Goal: Information Seeking & Learning: Learn about a topic

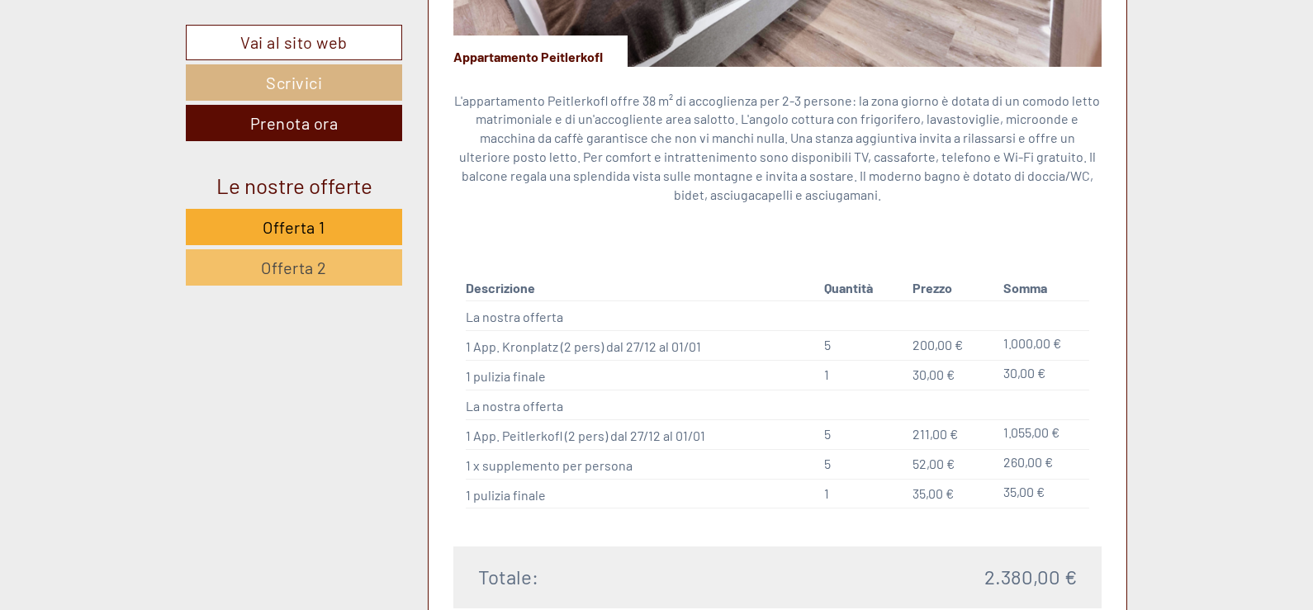
scroll to position [1981, 0]
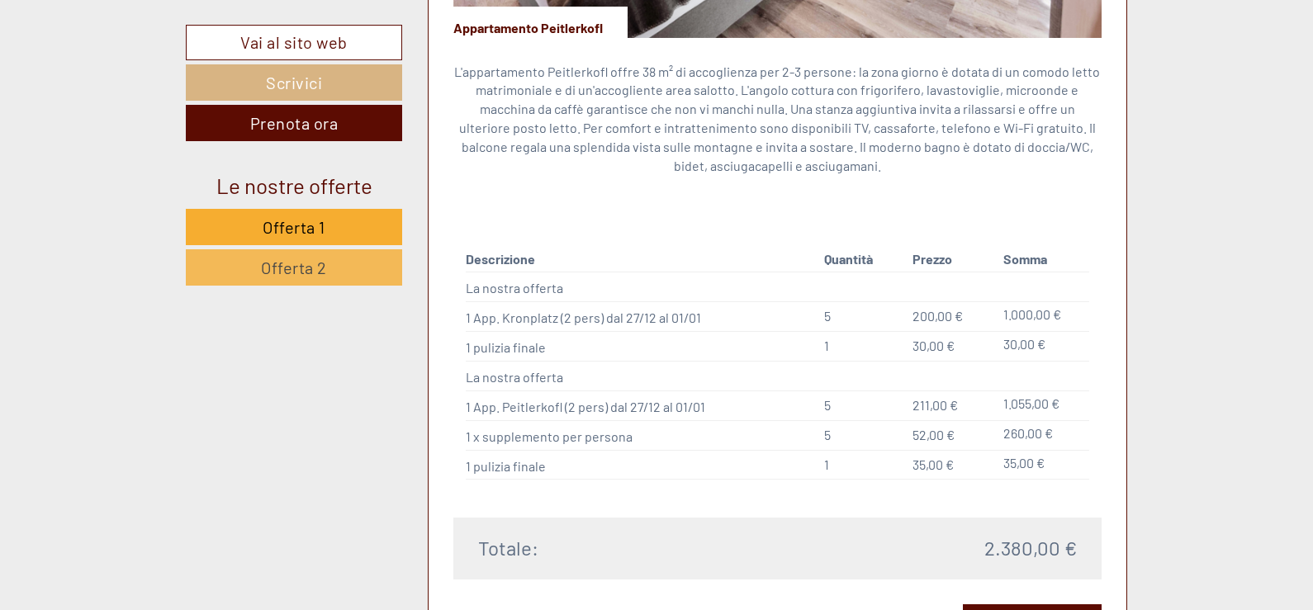
click at [313, 266] on span "Offerta 2" at bounding box center [294, 268] width 66 height 20
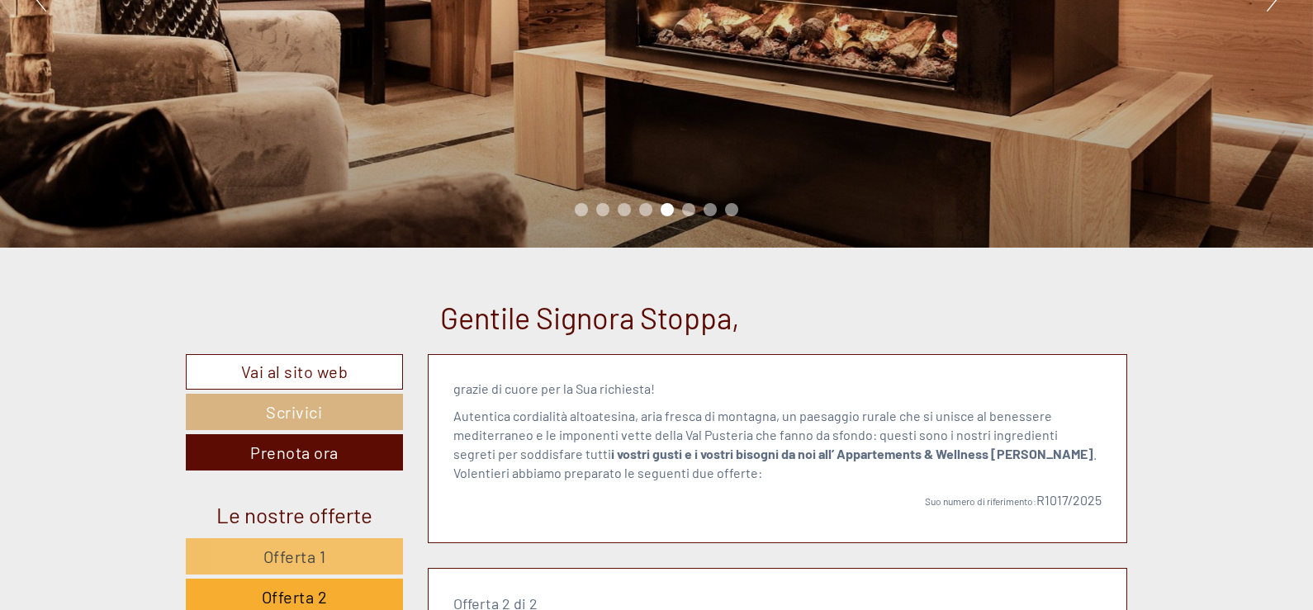
scroll to position [544, 0]
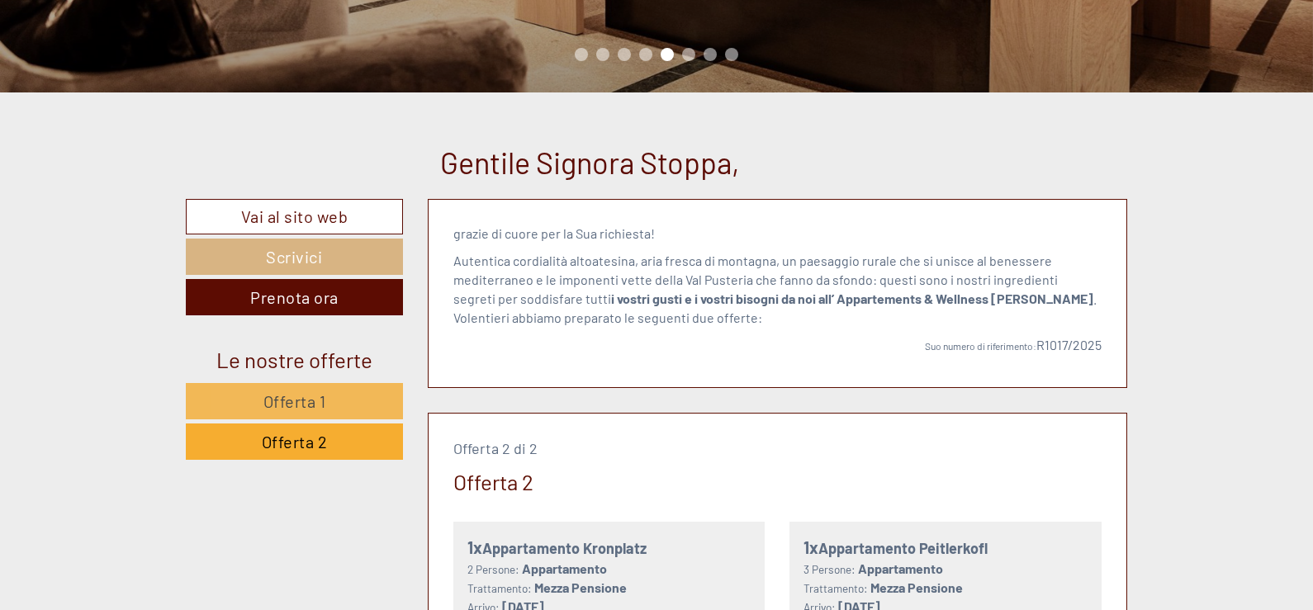
click at [273, 394] on span "Offerta 1" at bounding box center [294, 401] width 63 height 20
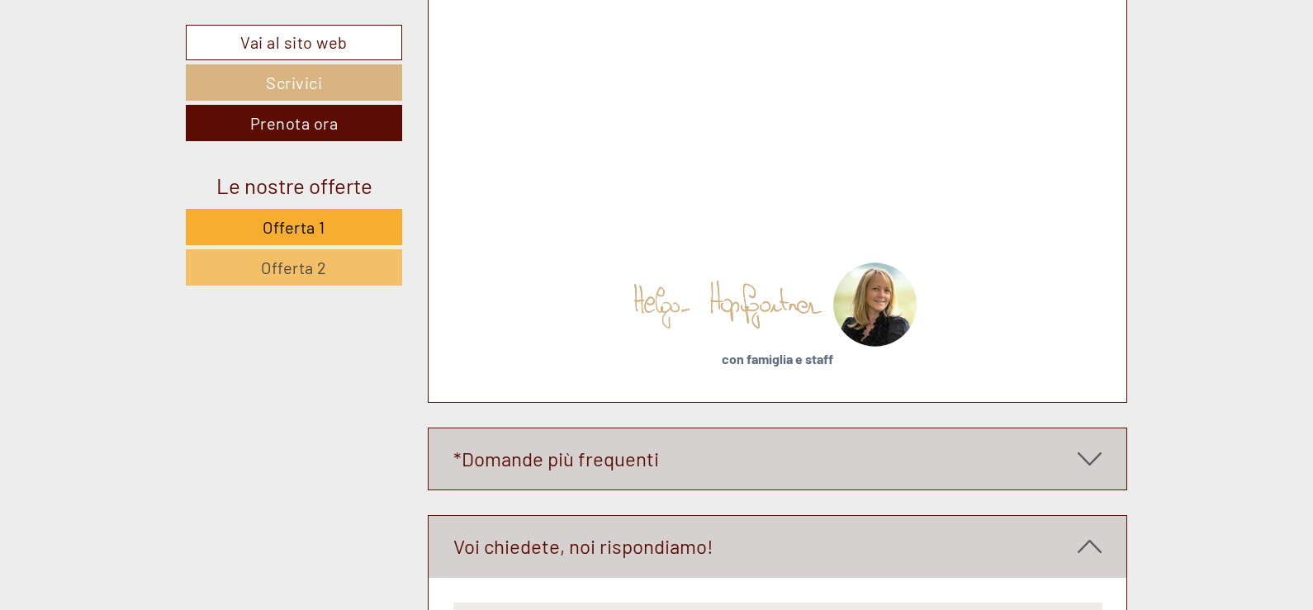
scroll to position [6516, 0]
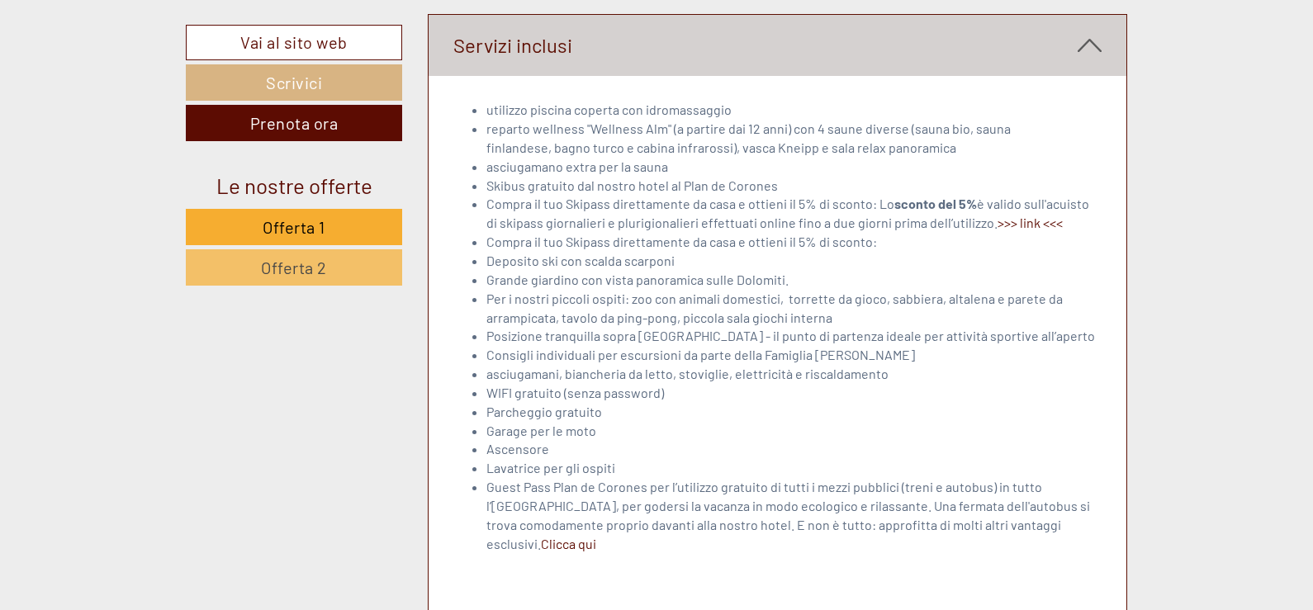
scroll to position [4623, 0]
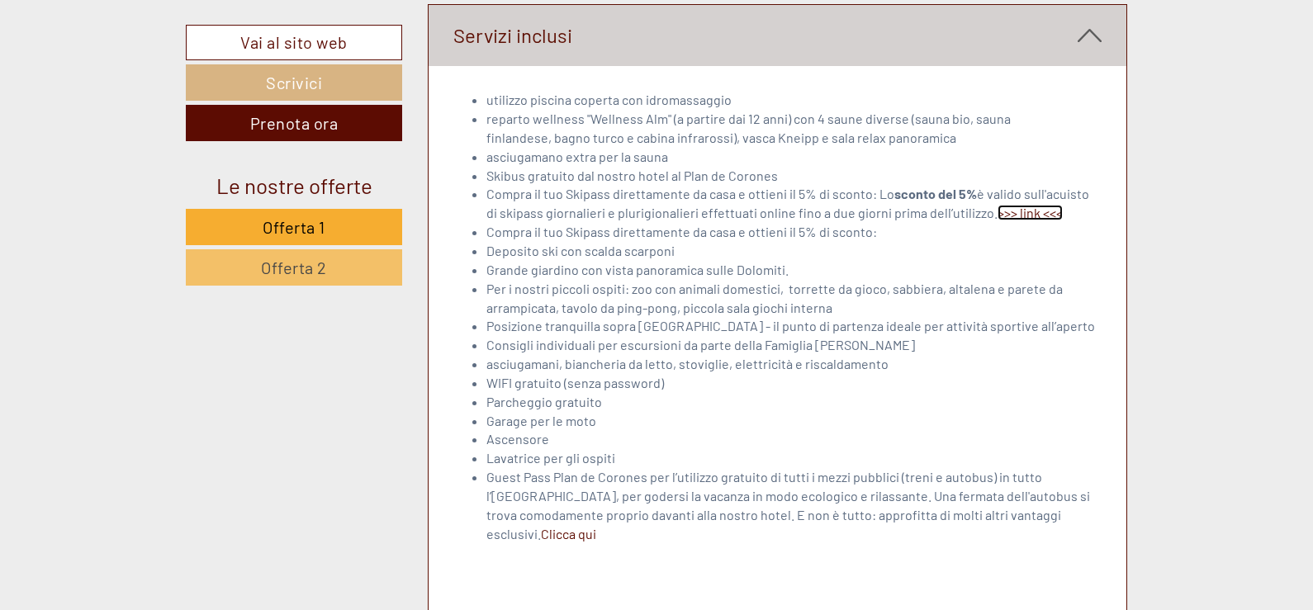
click at [1003, 210] on link ">>> link <<<" at bounding box center [1029, 213] width 65 height 16
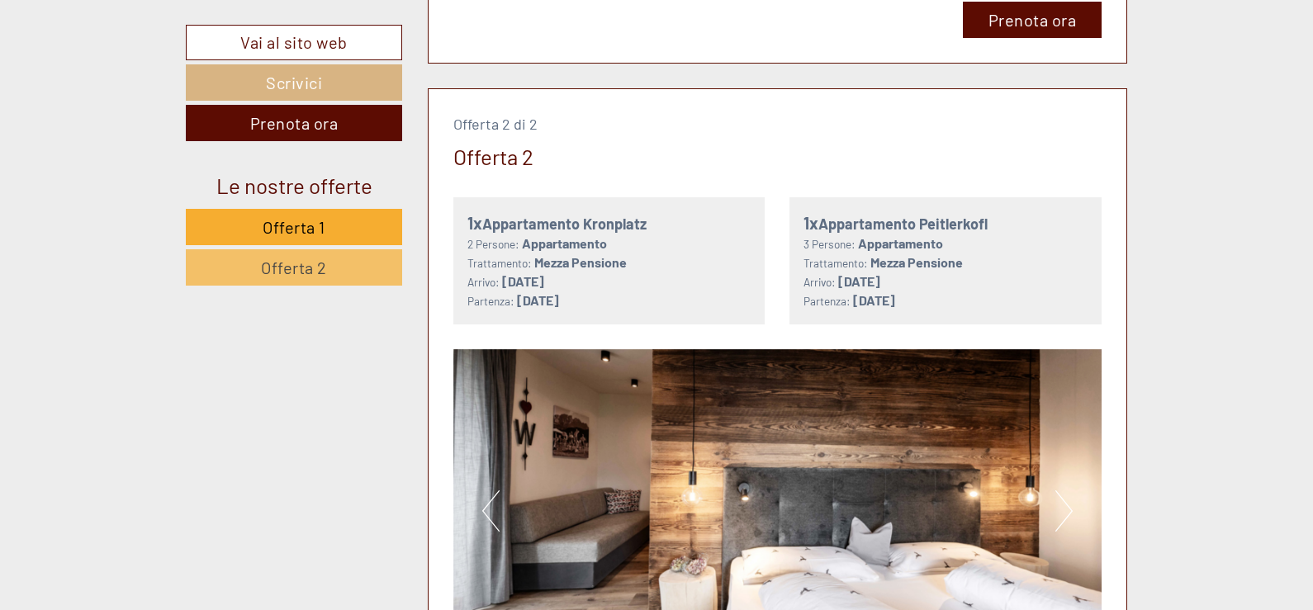
scroll to position [2559, 0]
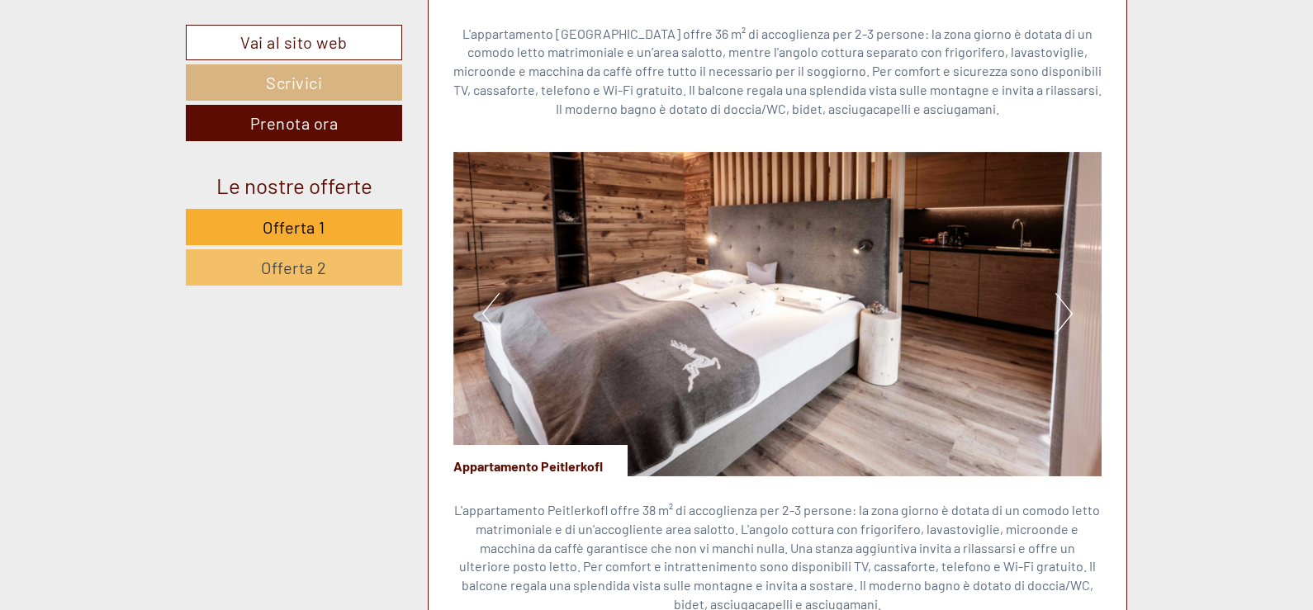
scroll to position [3055, 0]
